Goal: Find specific page/section: Find specific page/section

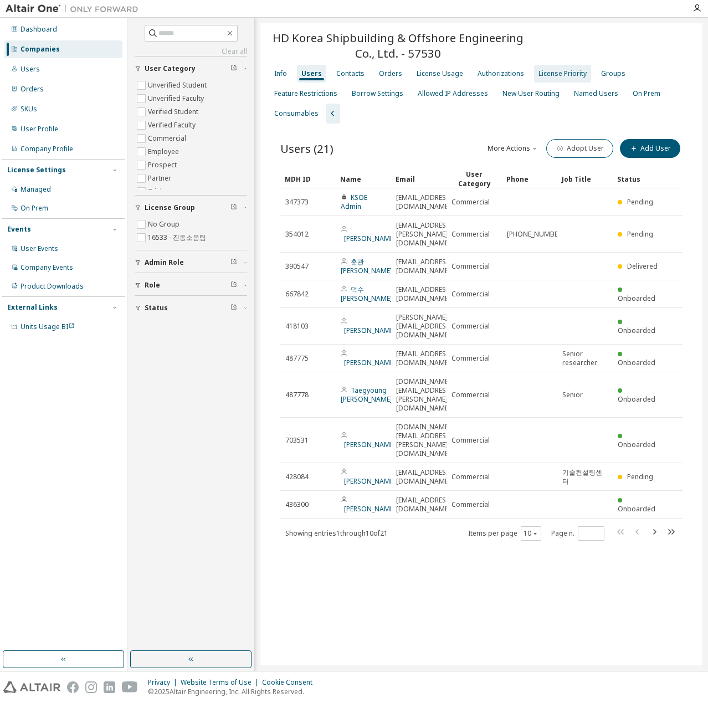
click at [547, 79] on div "License Priority" at bounding box center [562, 74] width 57 height 18
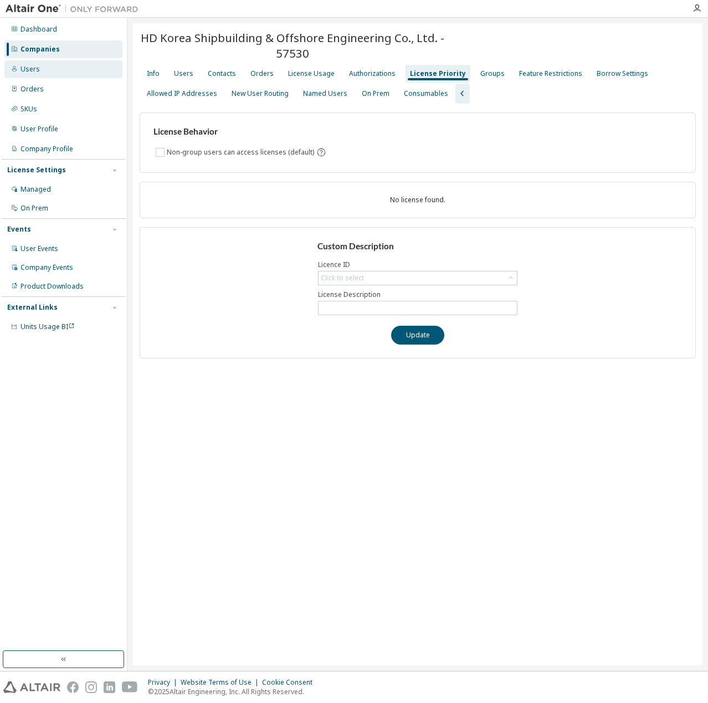
click at [65, 61] on div "Users" at bounding box center [63, 69] width 118 height 18
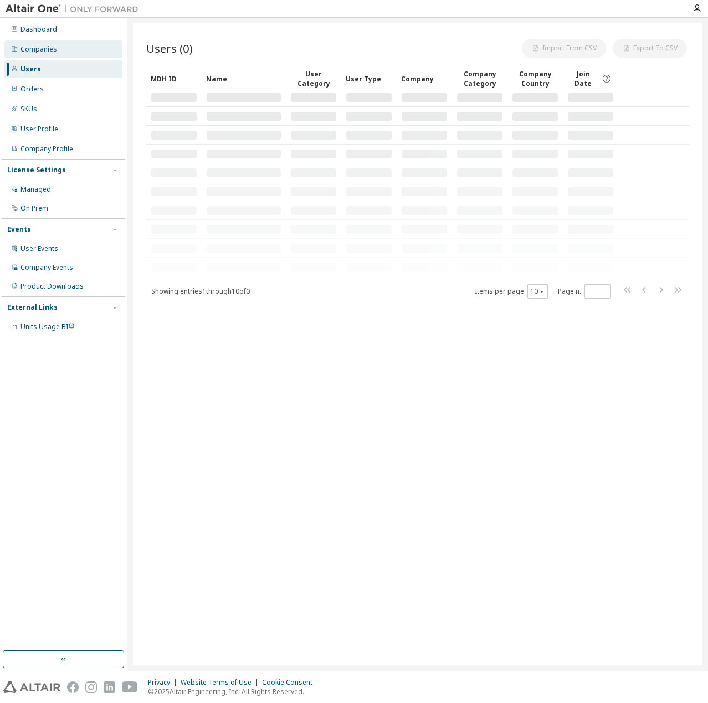
click at [66, 50] on div "Companies" at bounding box center [63, 49] width 118 height 18
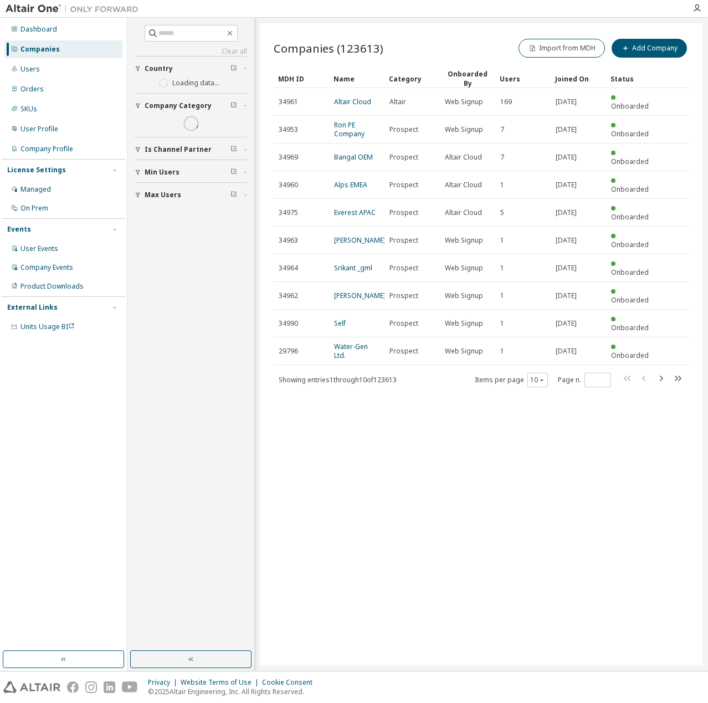
click at [184, 43] on div "Clear all Max Users Min Users Is Channel Partner Company Category Country Loadi…" at bounding box center [191, 115] width 112 height 180
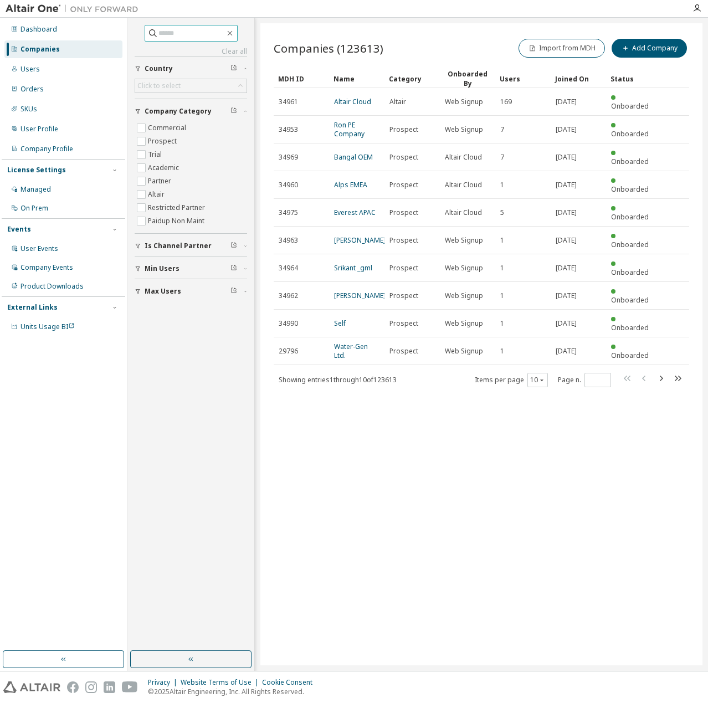
click at [184, 38] on input "text" at bounding box center [191, 33] width 66 height 11
type input "*"
type input "****"
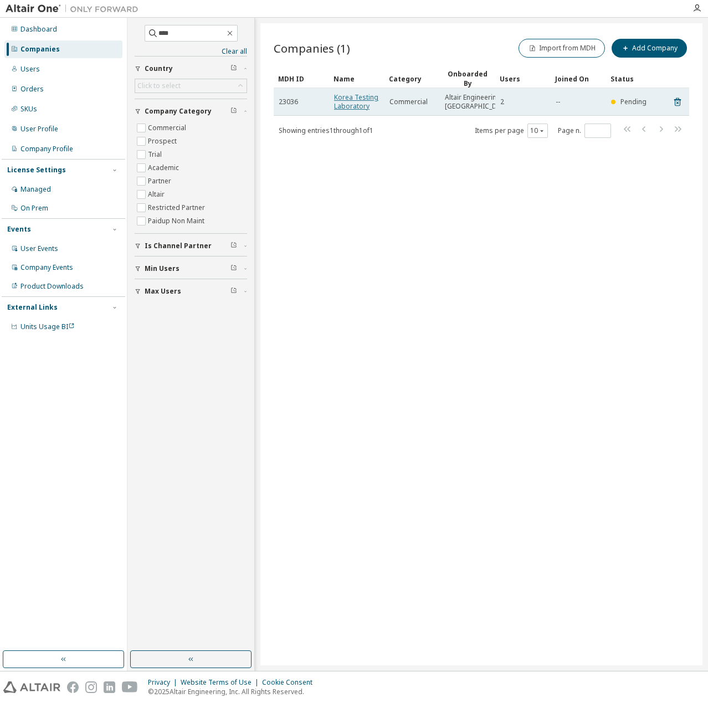
click at [354, 108] on link "Korea Testing Laboratory" at bounding box center [356, 101] width 44 height 18
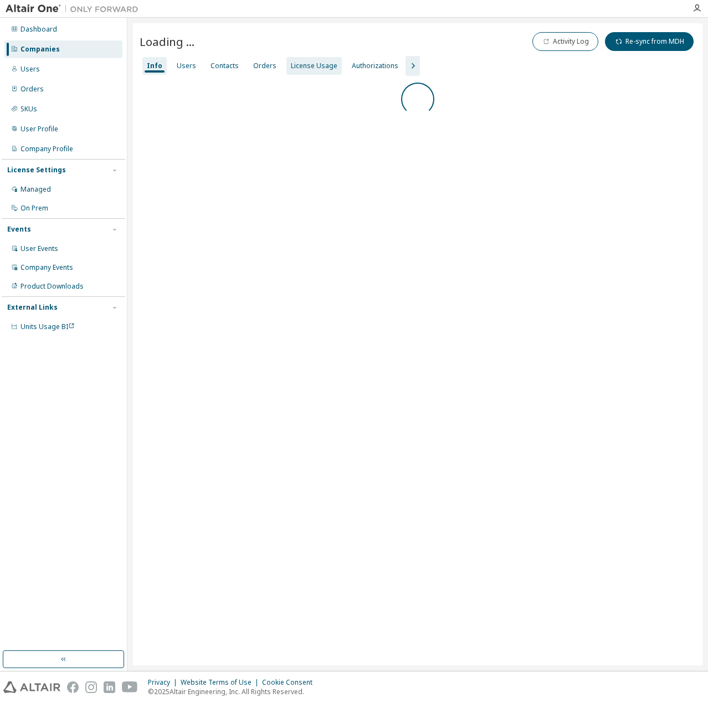
click at [313, 66] on div "License Usage" at bounding box center [314, 65] width 47 height 9
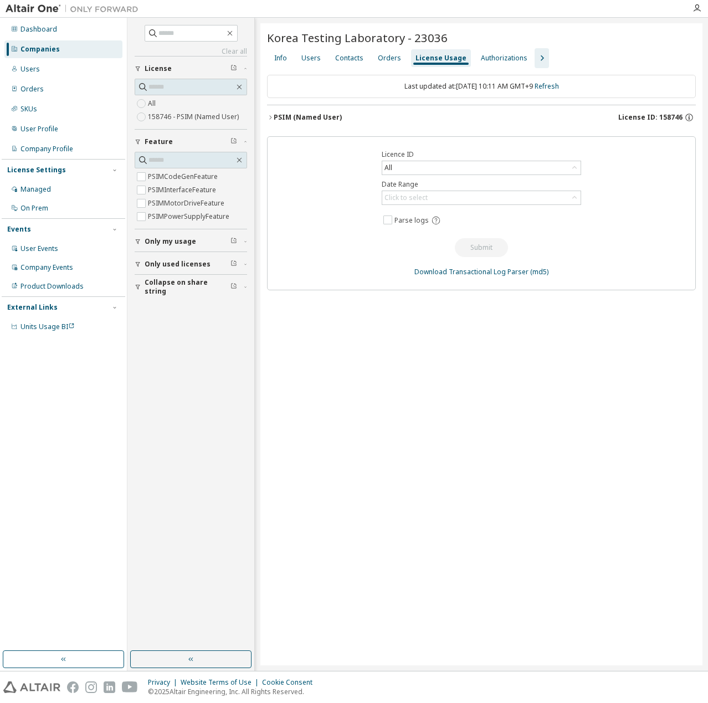
click at [333, 117] on div "PSIM (Named User)" at bounding box center [308, 117] width 68 height 9
